Goal: Task Accomplishment & Management: Manage account settings

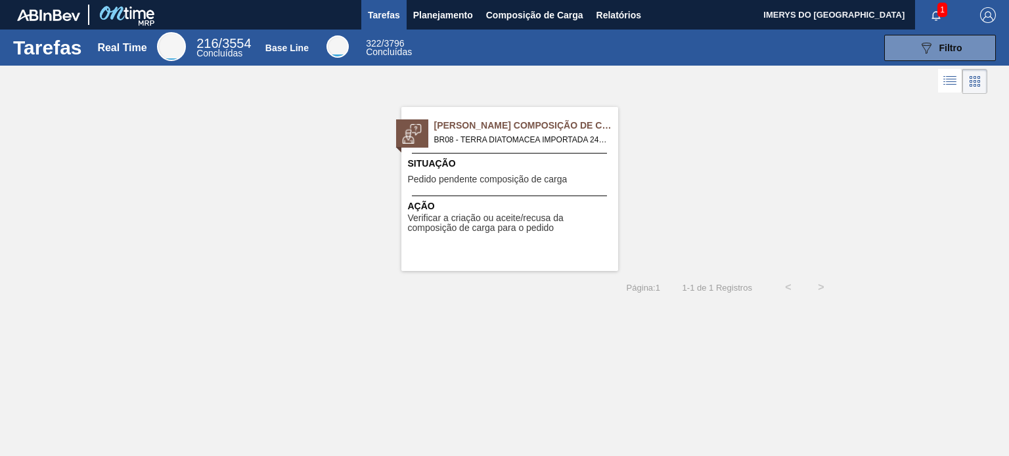
click at [504, 147] on div "Pedido Aguardando Composição de Carga BR08 - TERRA DIATOMACEA IMPORTADA 24KG Pe…" at bounding box center [509, 189] width 217 height 164
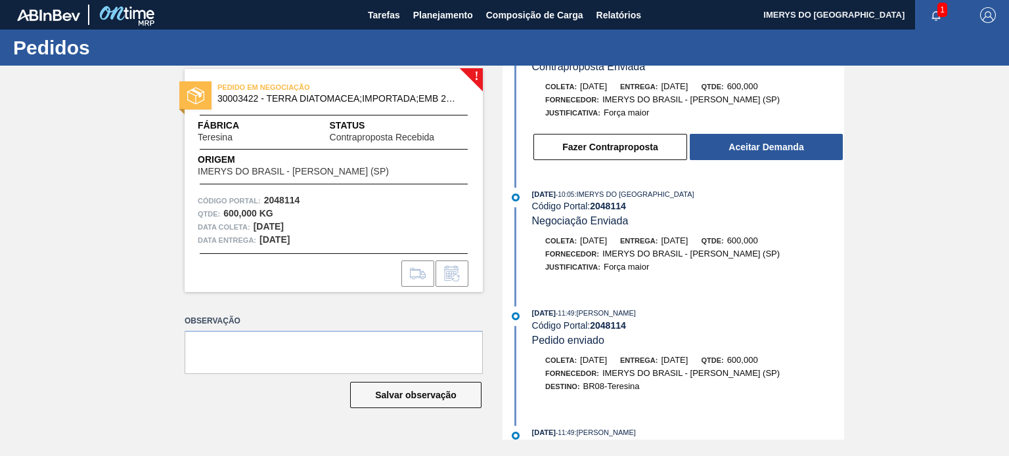
scroll to position [33, 0]
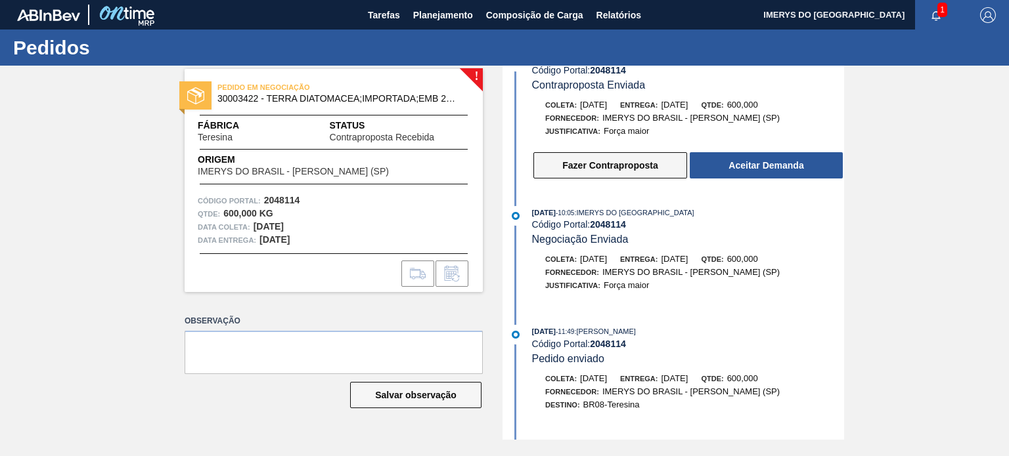
click at [625, 171] on button "Fazer Contraproposta" at bounding box center [610, 165] width 154 height 26
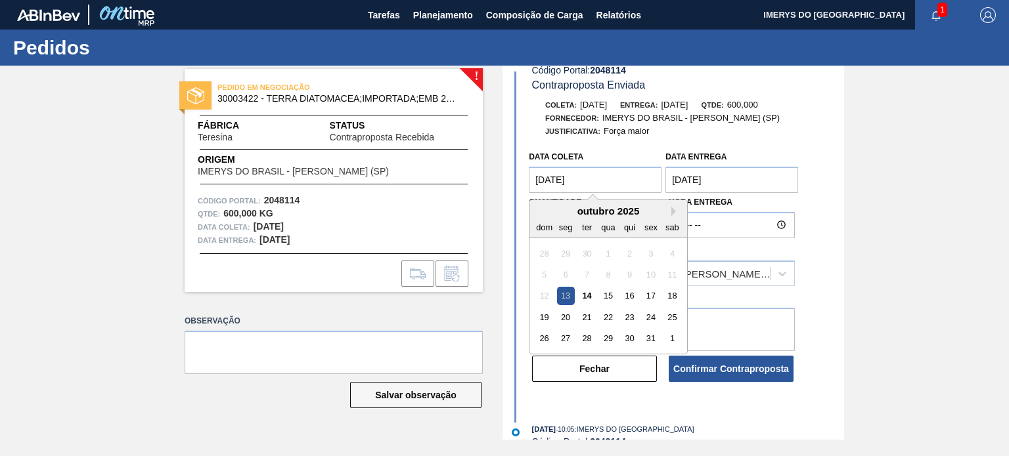
click at [599, 181] on coleta "[DATE]" at bounding box center [595, 180] width 133 height 26
drag, startPoint x: 599, startPoint y: 181, endPoint x: 532, endPoint y: 190, distance: 67.7
click at [525, 184] on div "Data coleta [DATE] Next Month [DATE] dom seg ter qua qui sex sab 28 29 30 1 2 3…" at bounding box center [675, 263] width 338 height 239
click at [652, 298] on div "17" at bounding box center [651, 297] width 18 height 18
type coleta "[DATE]"
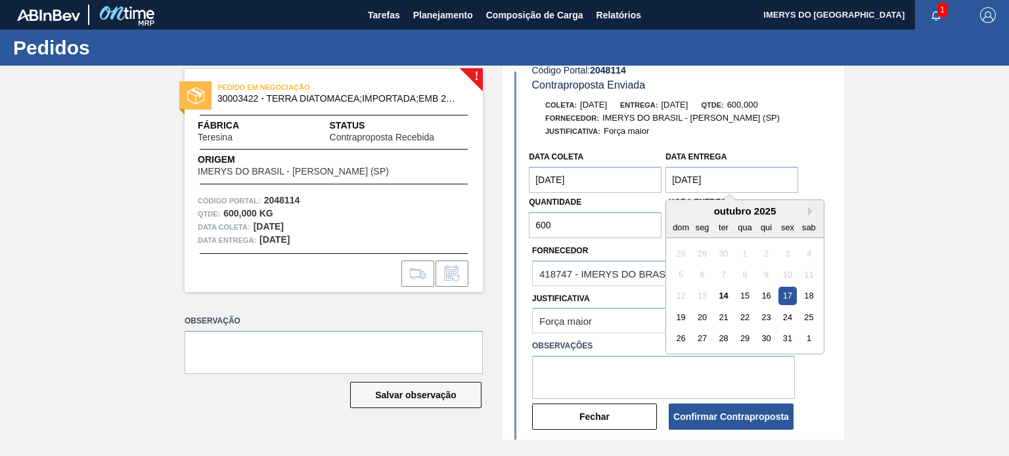
click at [749, 177] on Entrega "[DATE]" at bounding box center [731, 180] width 133 height 26
click at [701, 324] on div "20" at bounding box center [703, 318] width 18 height 18
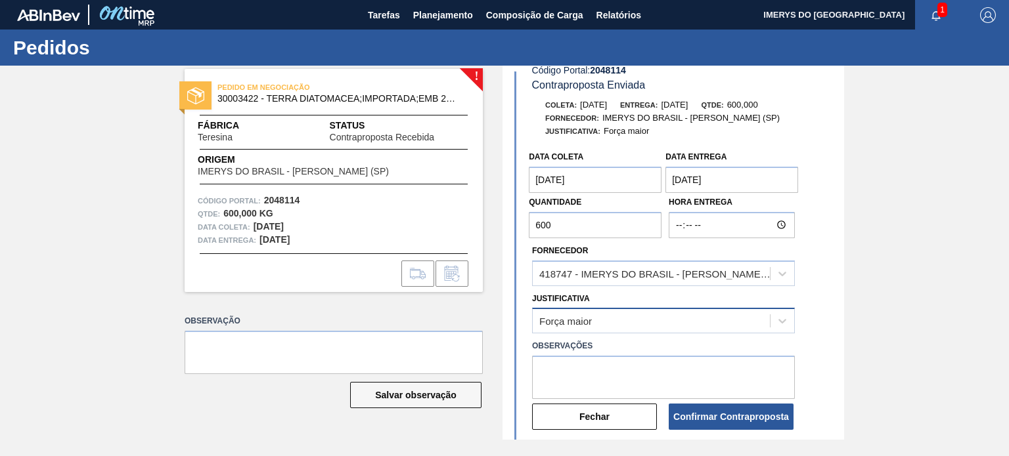
type Entrega "[DATE]"
click at [709, 422] on button "Confirmar Contraproposta" at bounding box center [731, 417] width 125 height 26
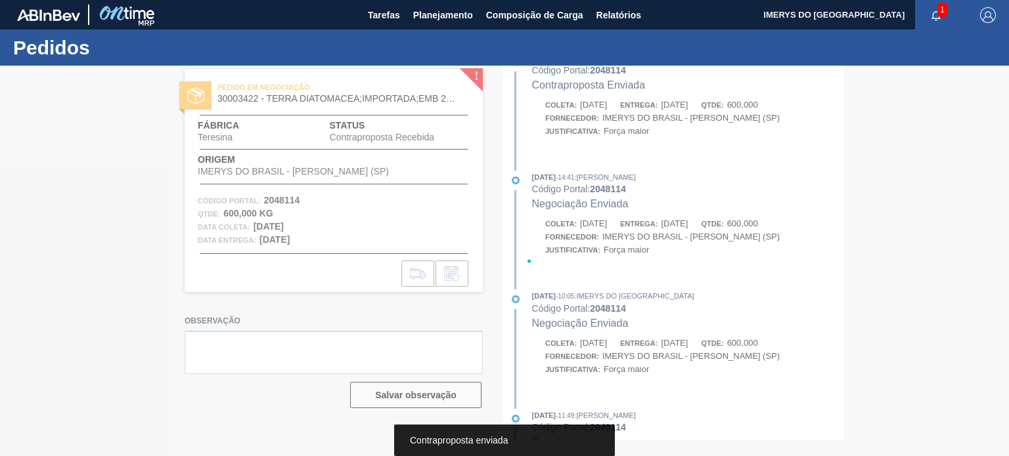
scroll to position [155, 0]
